Goal: Information Seeking & Learning: Learn about a topic

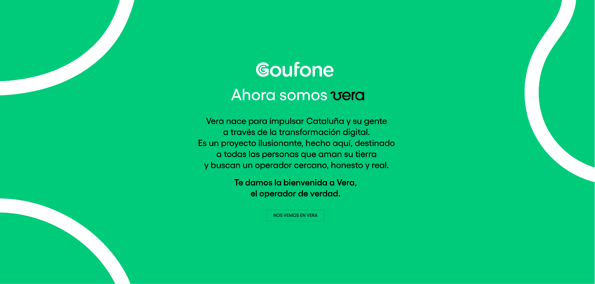
click at [302, 216] on img at bounding box center [297, 141] width 199 height 159
